Goal: Task Accomplishment & Management: Use online tool/utility

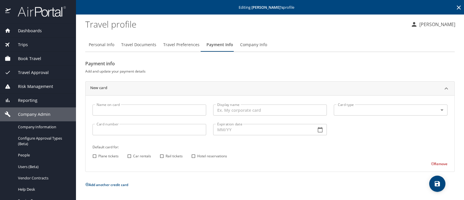
click at [31, 44] on div "Trips" at bounding box center [38, 45] width 67 height 6
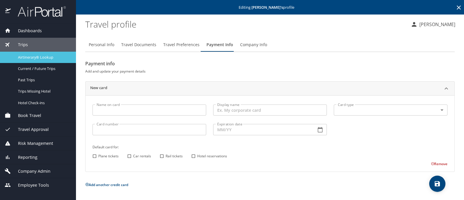
click at [47, 57] on span "Airtinerary® Lookup" at bounding box center [43, 58] width 51 height 6
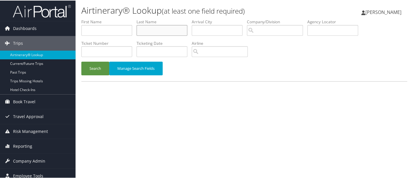
click at [157, 31] on input "text" at bounding box center [161, 29] width 51 height 11
type input "b"
click at [80, 69] on div "Search Manage Search Fields" at bounding box center [244, 70] width 334 height 19
click at [89, 71] on button "Search" at bounding box center [95, 68] width 28 height 14
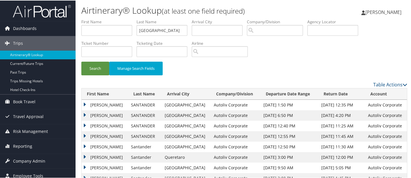
click at [85, 103] on td "PAMELA" at bounding box center [105, 104] width 46 height 10
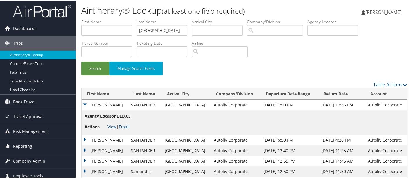
click at [111, 129] on li "Actions View | Email" at bounding box center [107, 126] width 46 height 10
click at [111, 127] on link "View" at bounding box center [111, 126] width 9 height 6
click at [162, 30] on input "santander" at bounding box center [161, 29] width 51 height 11
type input "s"
type input "brawner"
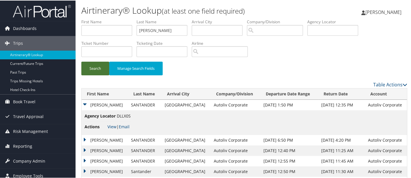
click at [93, 70] on button "Search" at bounding box center [95, 68] width 28 height 14
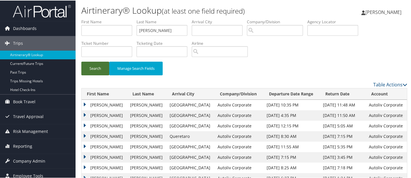
click at [96, 71] on button "Search" at bounding box center [95, 68] width 28 height 14
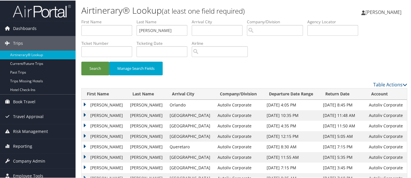
click at [85, 102] on td "ALISON" at bounding box center [105, 104] width 46 height 10
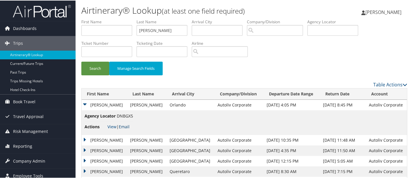
click at [126, 125] on link "Email" at bounding box center [124, 126] width 11 height 6
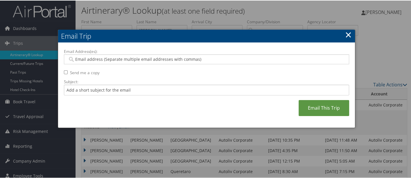
click at [113, 61] on div at bounding box center [206, 59] width 285 height 10
type input "tricia"
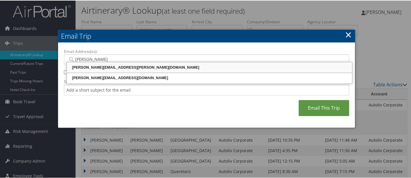
click at [114, 66] on div "TRICIA.OWENS@AUTOLIV.COM" at bounding box center [209, 67] width 283 height 6
type input "TRICIA.OWENS@AUTOLIV.COM"
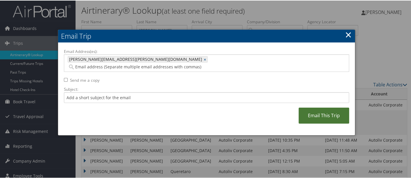
click at [327, 107] on link "Email This Trip" at bounding box center [323, 115] width 51 height 16
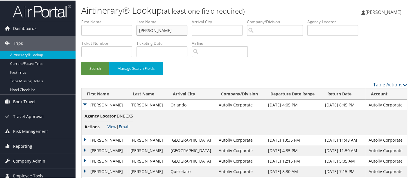
click at [168, 31] on input "brawner" at bounding box center [161, 29] width 51 height 11
type input "b"
type input "santander"
click at [98, 67] on button "Search" at bounding box center [95, 68] width 28 height 14
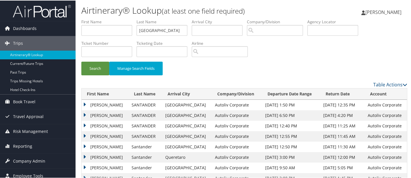
click at [84, 103] on td "PAMELA" at bounding box center [105, 104] width 47 height 10
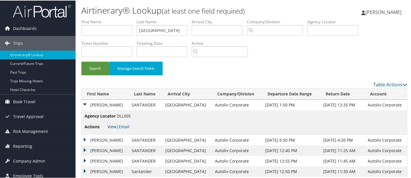
click at [114, 125] on link "View" at bounding box center [111, 126] width 9 height 6
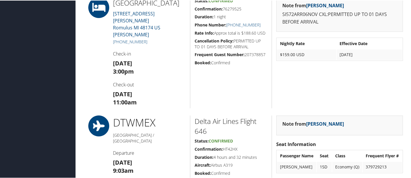
scroll to position [623, 0]
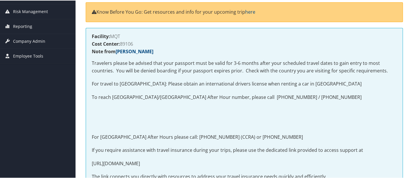
scroll to position [176, 0]
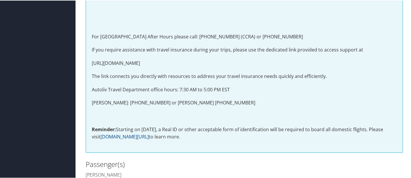
drag, startPoint x: 411, startPoint y: 9, endPoint x: 412, endPoint y: 59, distance: 50.2
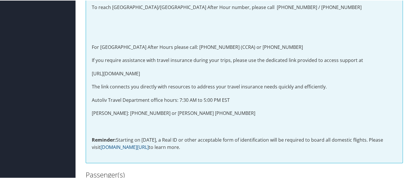
scroll to position [0, 0]
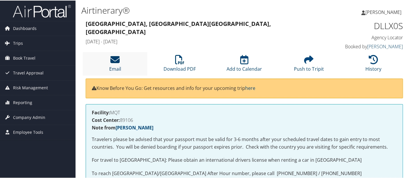
click at [116, 64] on icon at bounding box center [114, 58] width 9 height 9
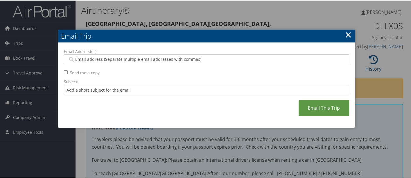
click at [112, 58] on input "Email Address(es):" at bounding box center [207, 59] width 278 height 6
type input "ruth"
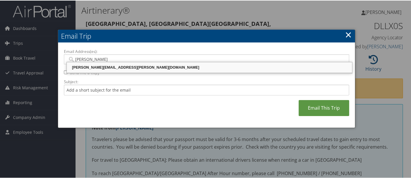
click at [113, 66] on div "RUTH.WILKENING@AUTOLIV.COM" at bounding box center [209, 67] width 283 height 6
type input "RUTH.WILKENING@AUTOLIV.COM"
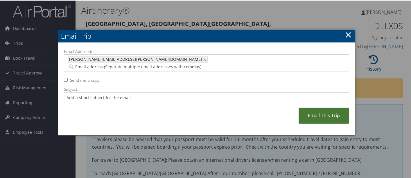
click at [334, 112] on link "Email This Trip" at bounding box center [323, 115] width 51 height 16
